Goal: Task Accomplishment & Management: Manage account settings

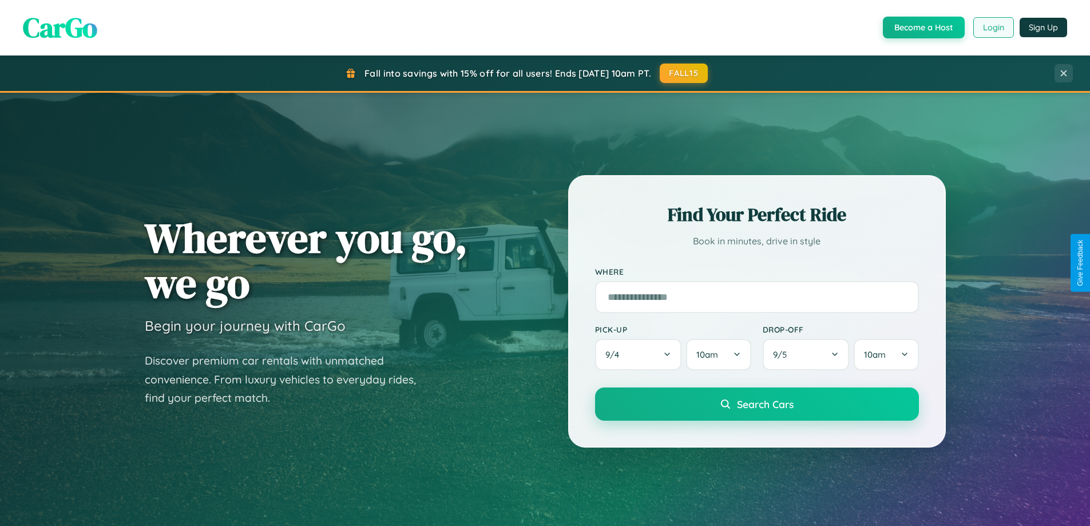
click at [992, 27] on button "Login" at bounding box center [993, 27] width 41 height 21
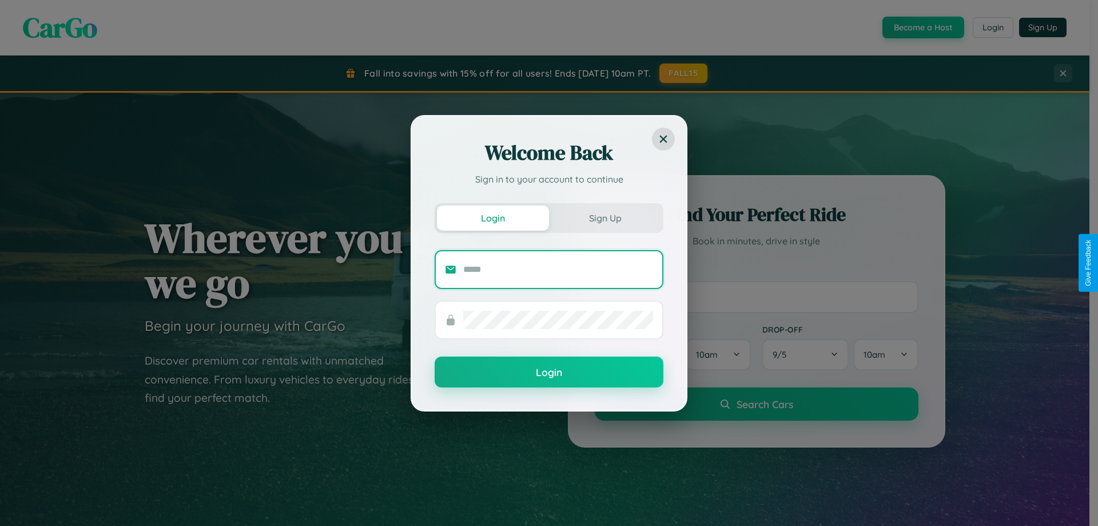
click at [558, 269] on input "text" at bounding box center [558, 269] width 190 height 18
type input "**********"
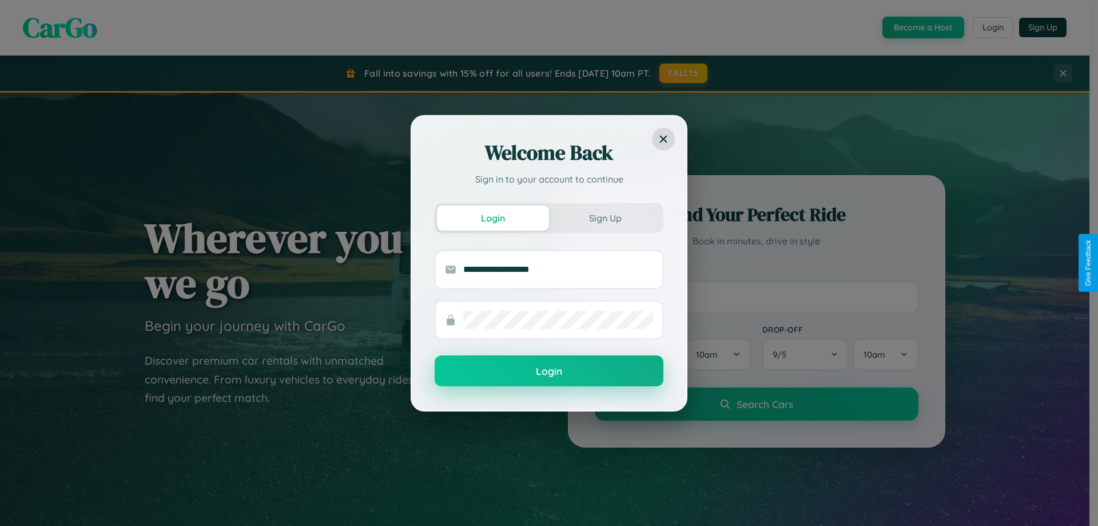
click at [549, 371] on button "Login" at bounding box center [549, 370] width 229 height 31
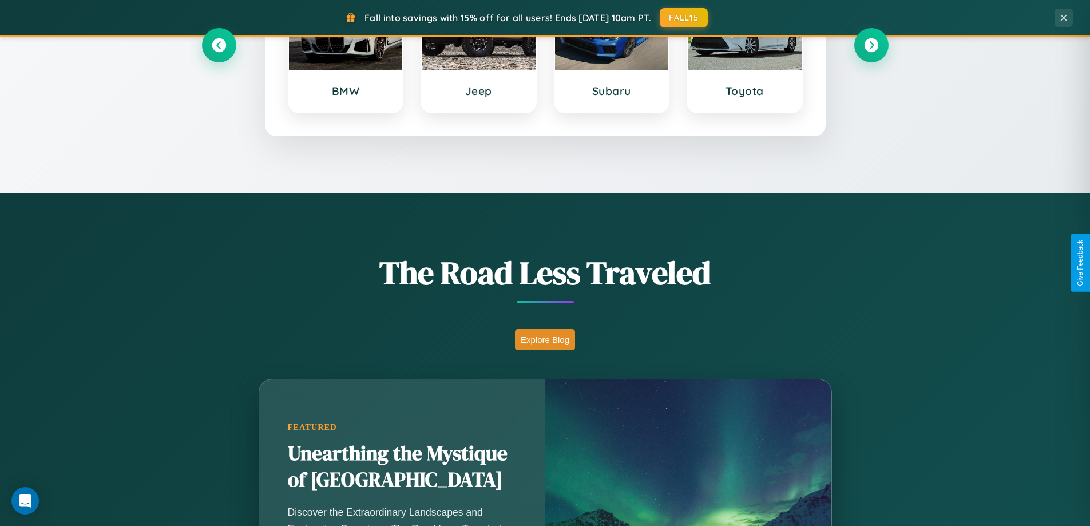
scroll to position [787, 0]
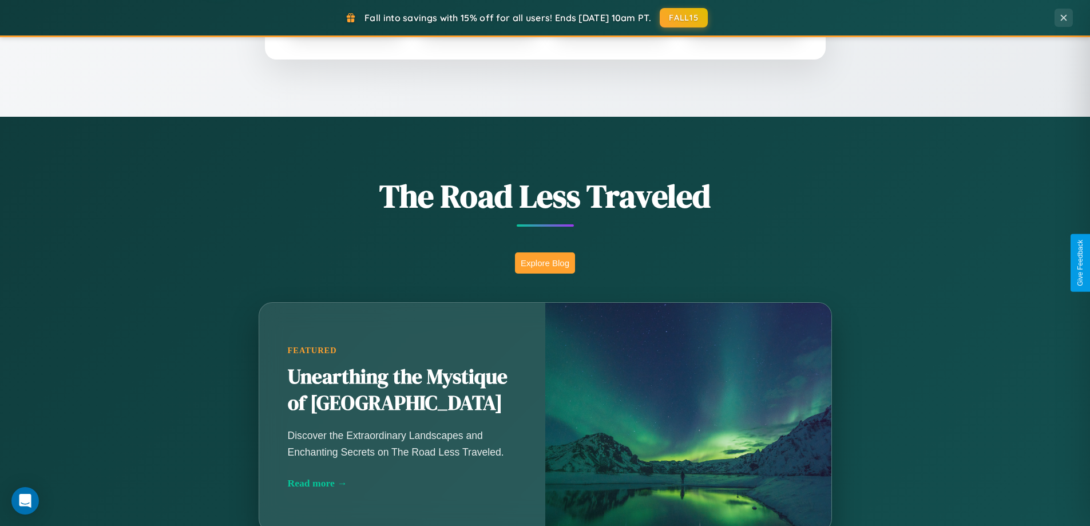
click at [545, 263] on button "Explore Blog" at bounding box center [545, 262] width 60 height 21
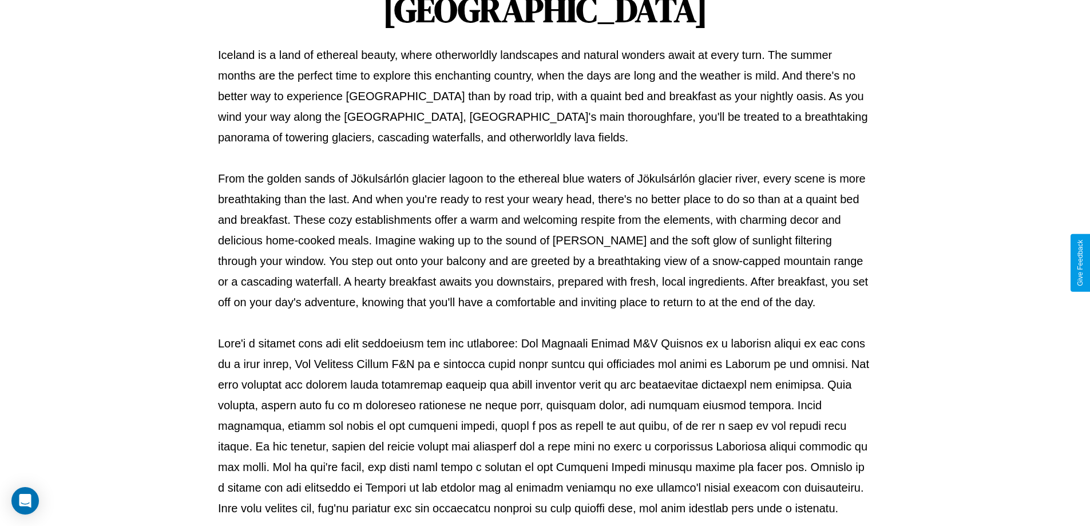
scroll to position [370, 0]
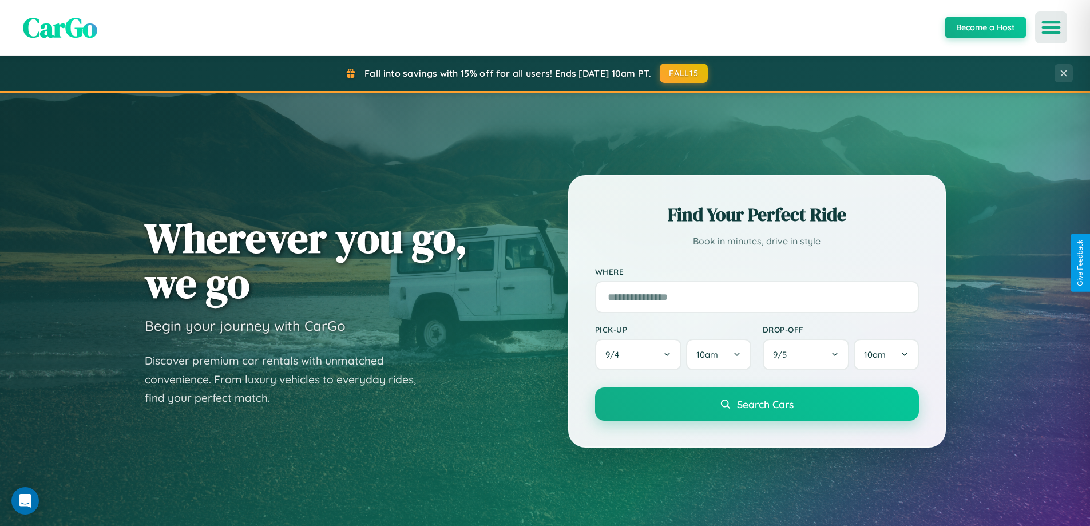
click at [1051, 27] on icon "Open menu" at bounding box center [1051, 27] width 17 height 10
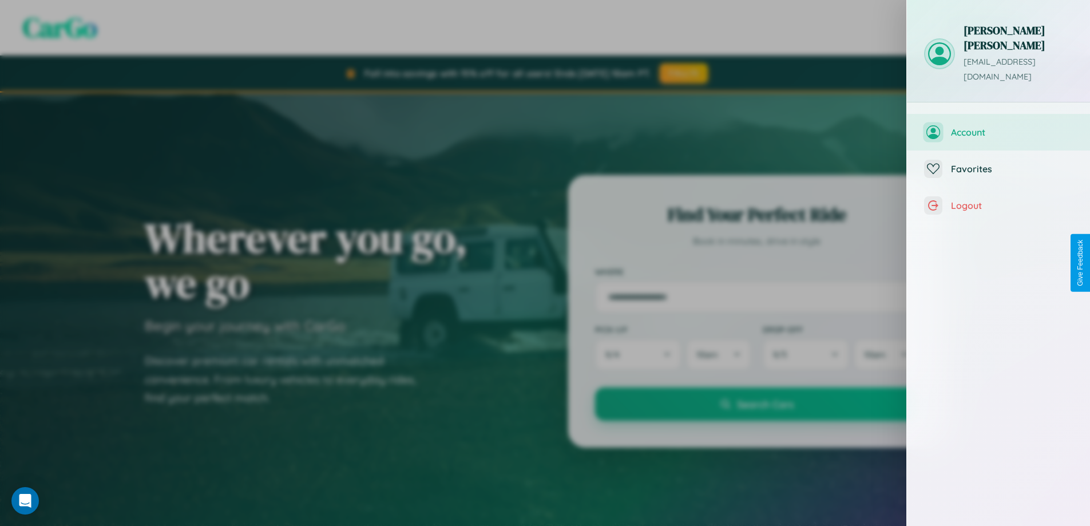
click at [998, 126] on span "Account" at bounding box center [1012, 131] width 122 height 11
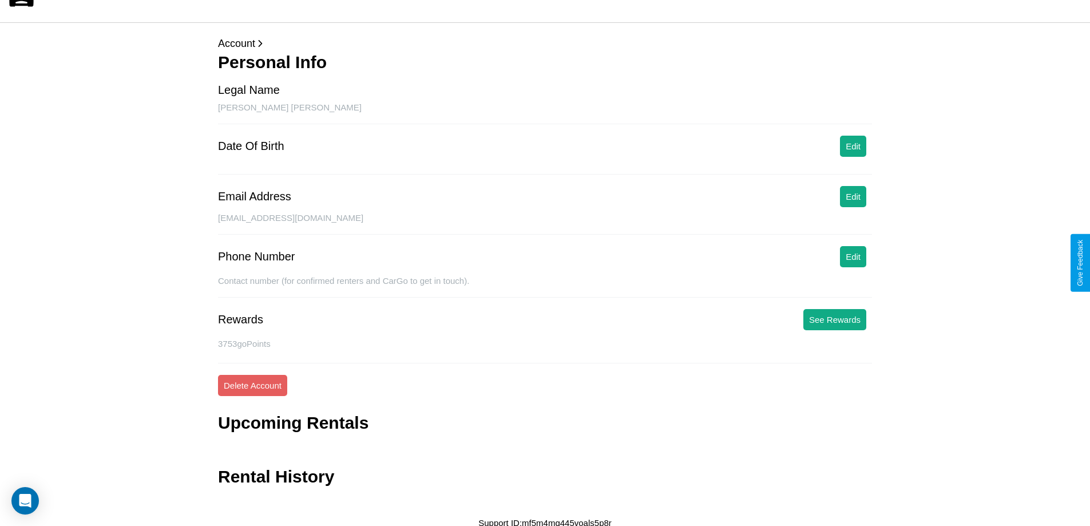
scroll to position [27, 0]
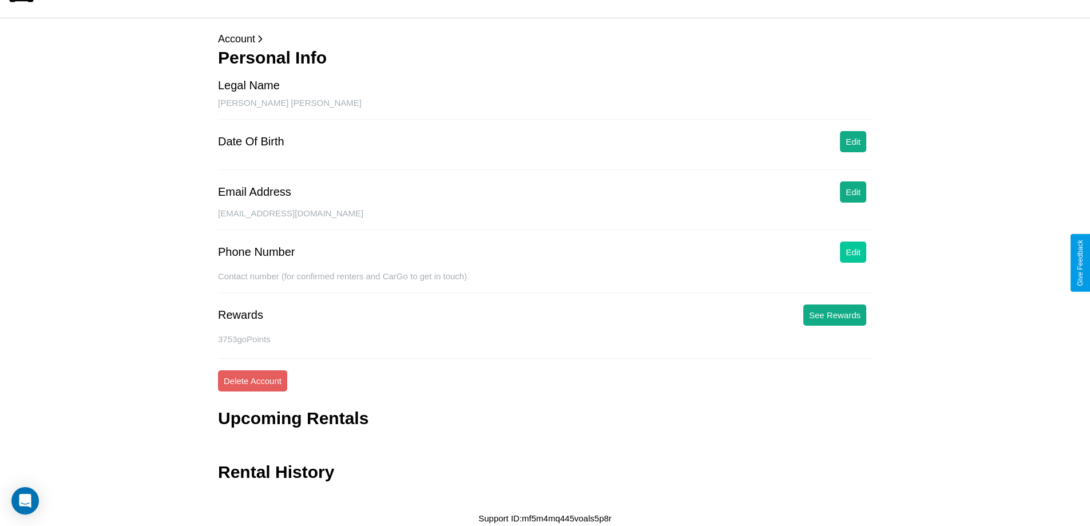
click at [853, 252] on button "Edit" at bounding box center [853, 251] width 26 height 21
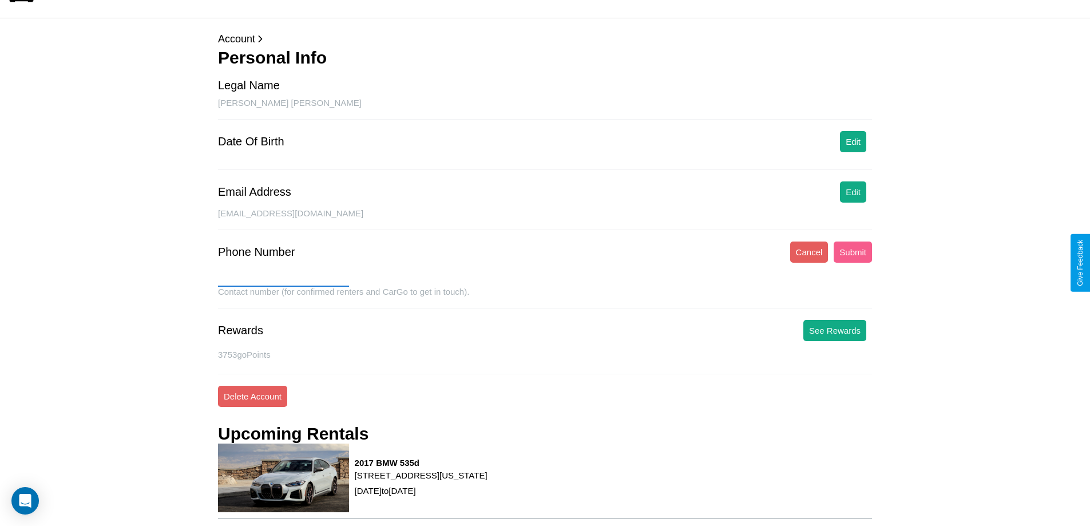
click at [283, 277] on input "text" at bounding box center [283, 277] width 131 height 18
type input "**********"
click at [852, 252] on button "Submit" at bounding box center [852, 251] width 38 height 21
